Goal: Task Accomplishment & Management: Manage account settings

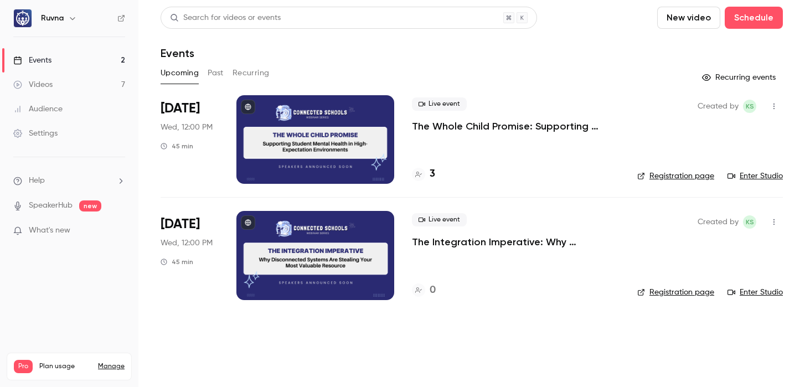
click at [471, 124] on p "The Whole Child Promise: Supporting Student Mental Health in High-Expectation E…" at bounding box center [516, 126] width 208 height 13
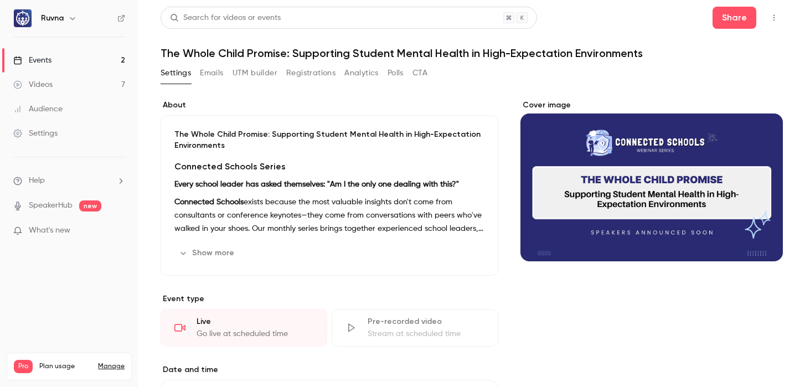
click at [292, 150] on p "The Whole Child Promise: Supporting Student Mental Health in High-Expectation E…" at bounding box center [329, 140] width 310 height 22
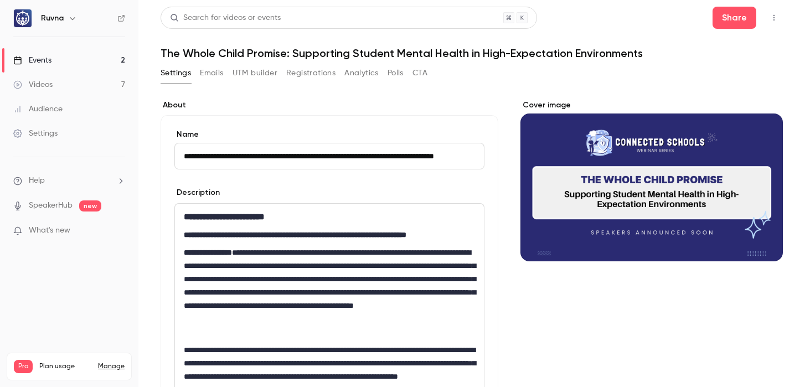
scroll to position [0, 45]
click at [279, 152] on input "**********" at bounding box center [329, 156] width 310 height 27
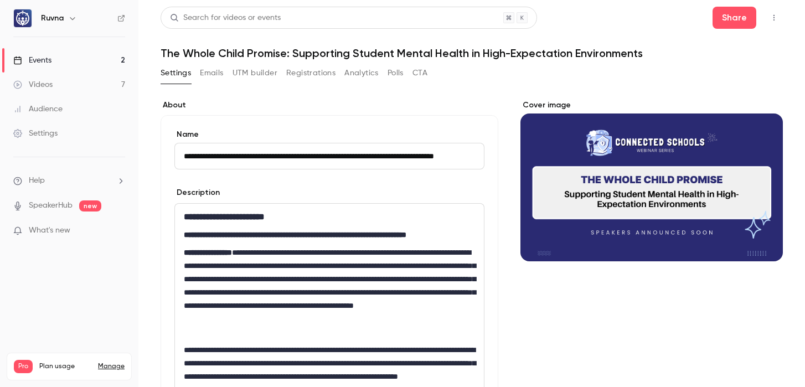
scroll to position [0, 0]
click at [115, 63] on link "Events 2" at bounding box center [69, 60] width 138 height 24
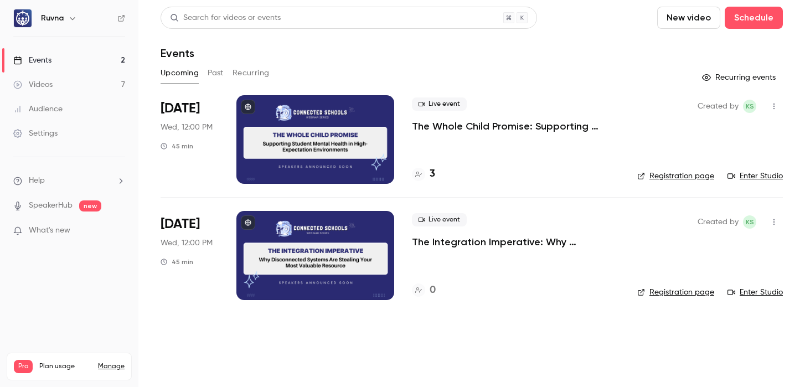
click at [439, 124] on p "The Whole Child Promise: Supporting Student Mental Health in High-Expectation E…" at bounding box center [516, 126] width 208 height 13
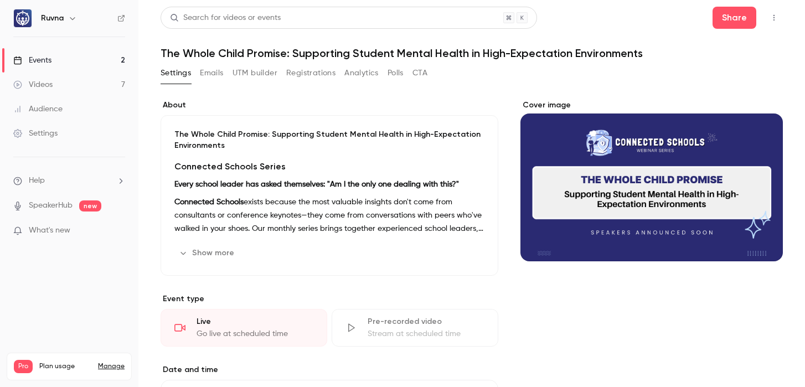
click at [326, 72] on button "Registrations" at bounding box center [310, 73] width 49 height 18
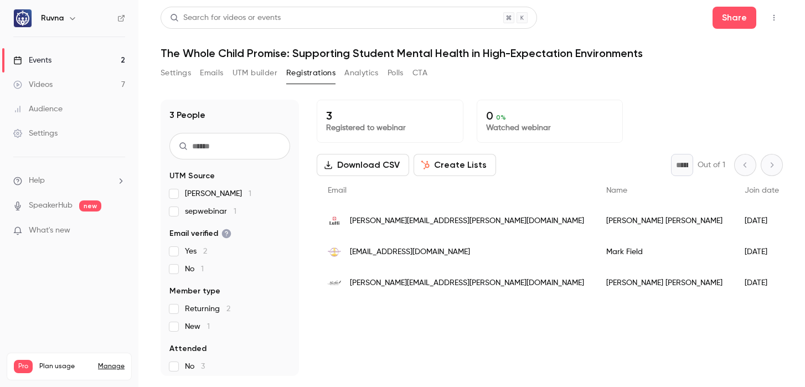
click at [253, 78] on button "UTM builder" at bounding box center [255, 73] width 45 height 18
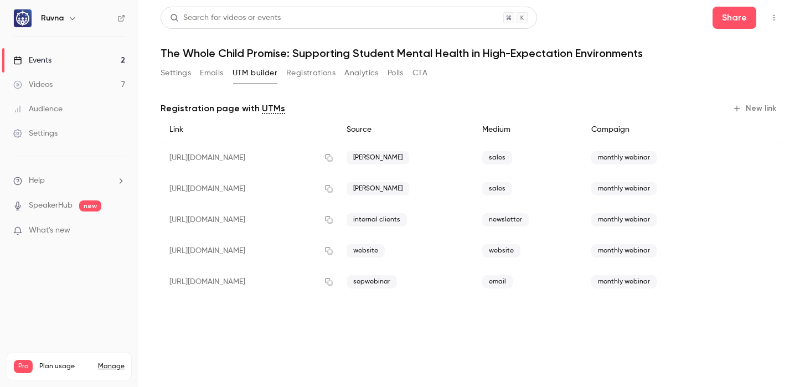
click at [215, 69] on button "Emails" at bounding box center [211, 73] width 23 height 18
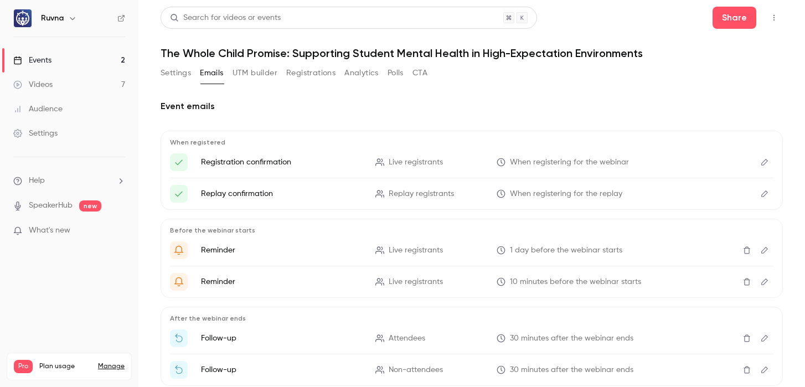
click at [171, 68] on button "Settings" at bounding box center [176, 73] width 30 height 18
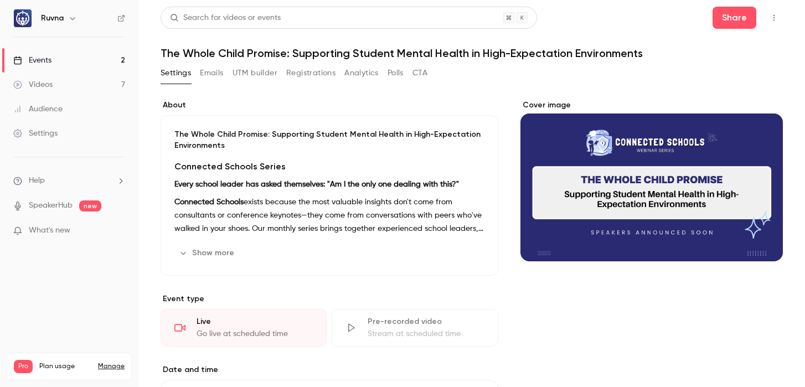
click at [332, 74] on button "Registrations" at bounding box center [310, 73] width 49 height 18
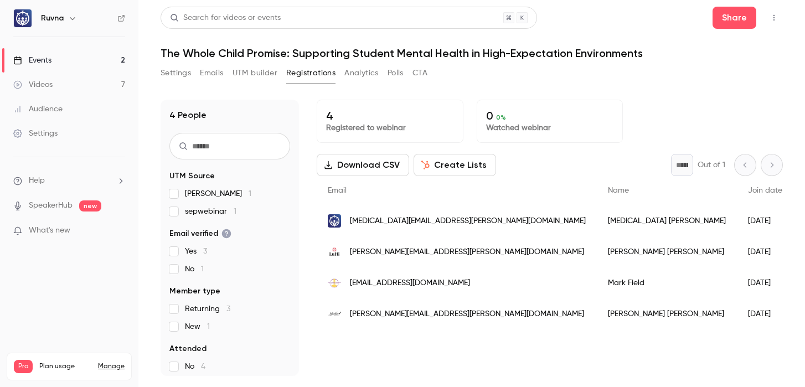
click at [78, 68] on link "Events 2" at bounding box center [69, 60] width 138 height 24
